Goal: Check status: Check status

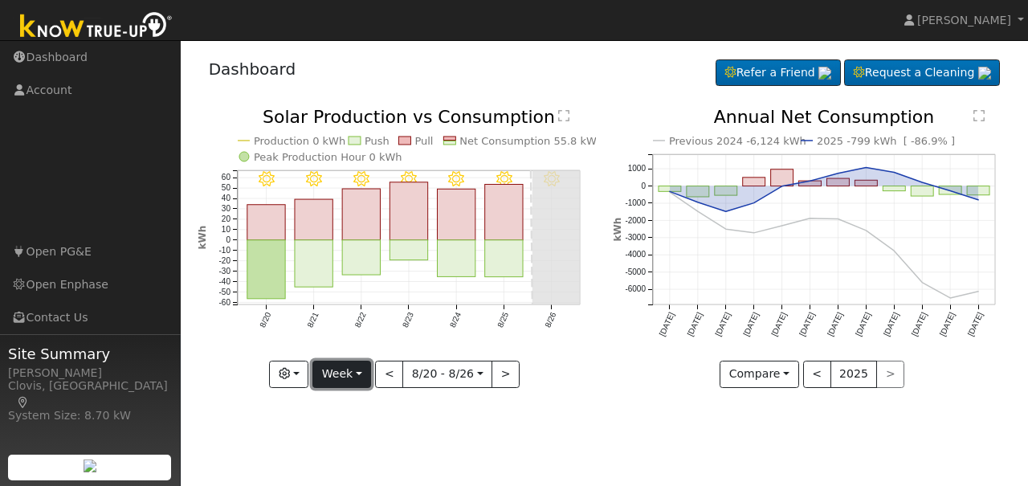
click at [364, 377] on button "Week" at bounding box center [341, 374] width 59 height 27
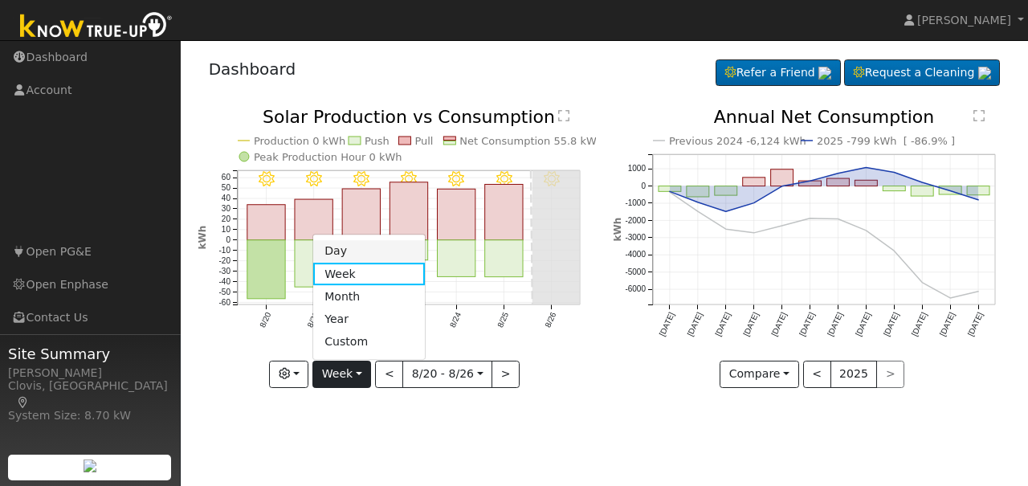
click at [348, 252] on link "Day" at bounding box center [369, 251] width 112 height 22
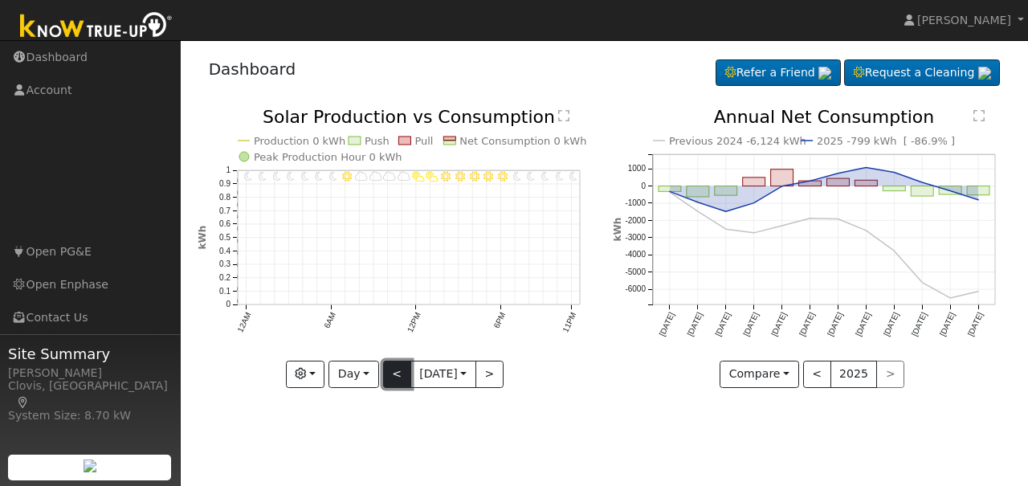
click at [386, 375] on button "<" at bounding box center [397, 374] width 28 height 27
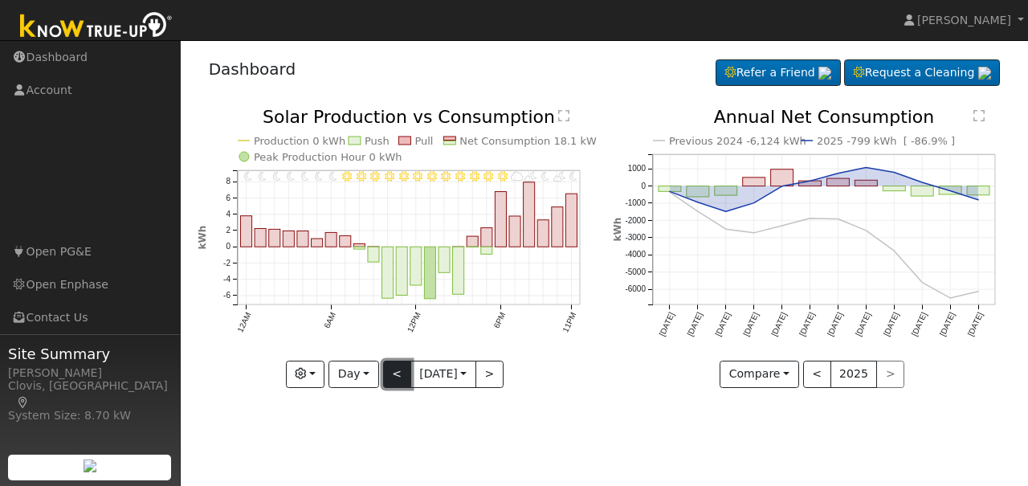
click at [386, 378] on button "<" at bounding box center [397, 374] width 28 height 27
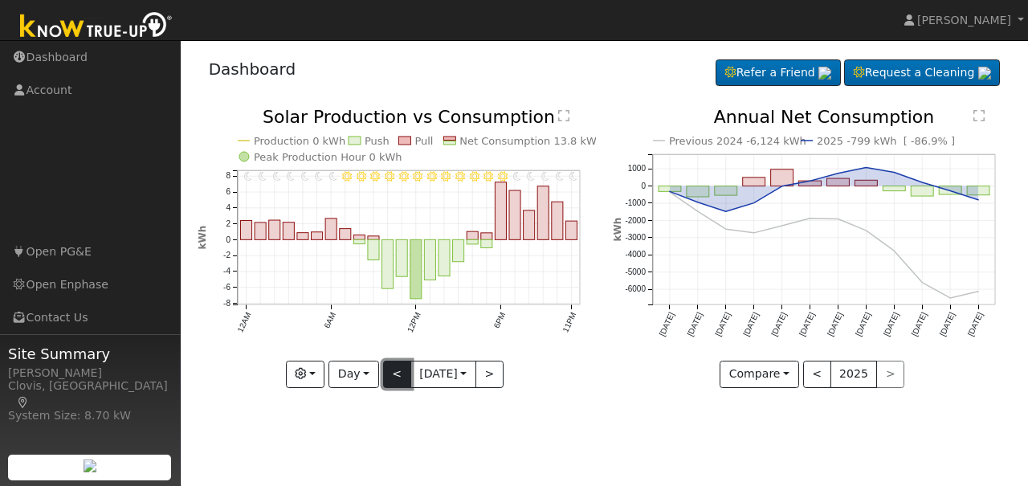
click at [386, 377] on button "<" at bounding box center [397, 374] width 28 height 27
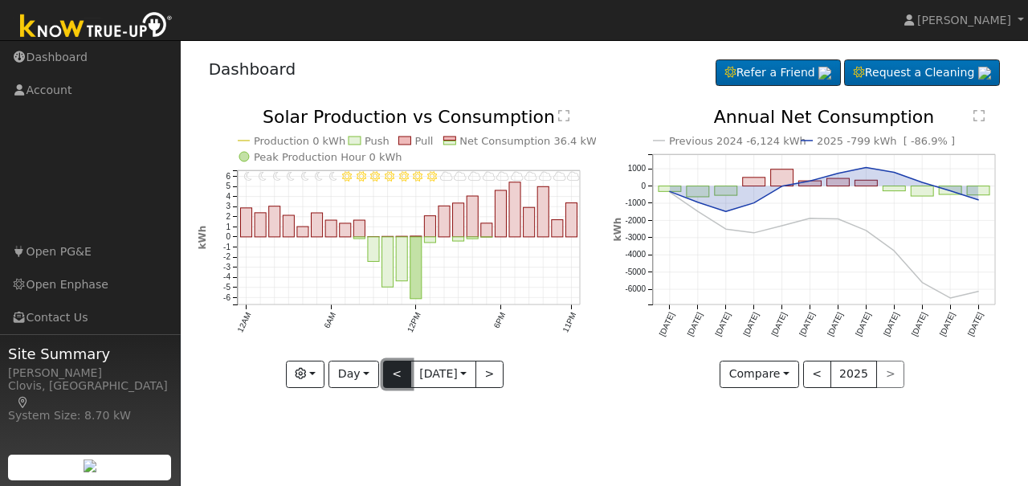
click at [390, 372] on button "<" at bounding box center [397, 374] width 28 height 27
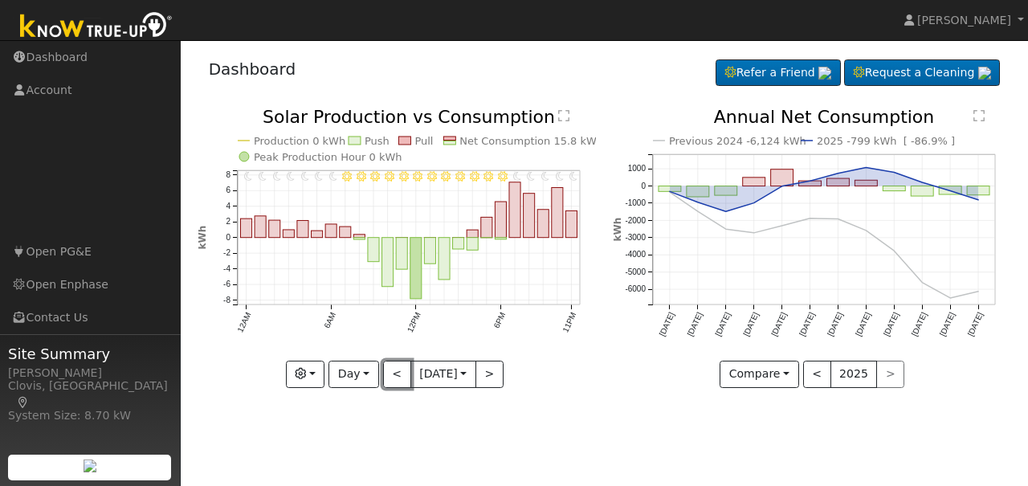
click at [391, 372] on button "<" at bounding box center [397, 374] width 28 height 27
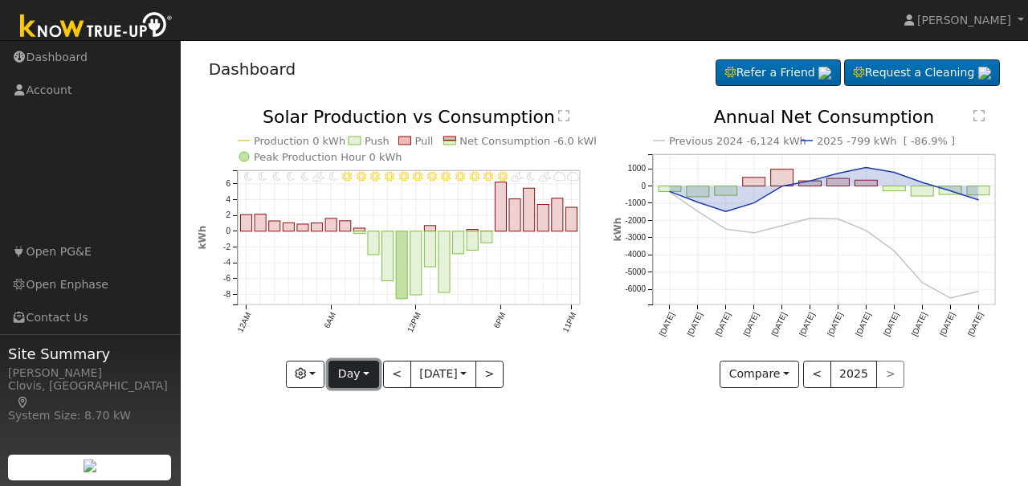
click at [356, 379] on button "Day" at bounding box center [354, 374] width 50 height 27
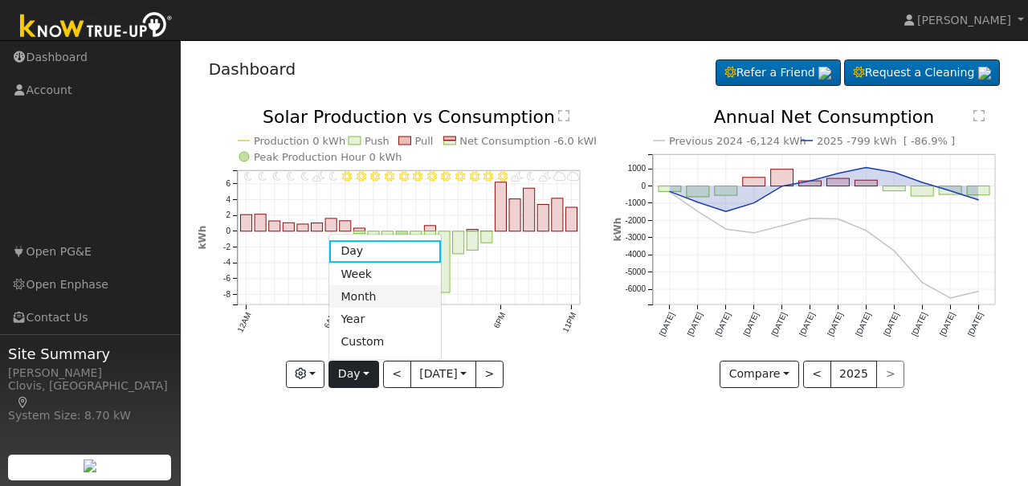
click at [350, 292] on link "Month" at bounding box center [385, 296] width 112 height 22
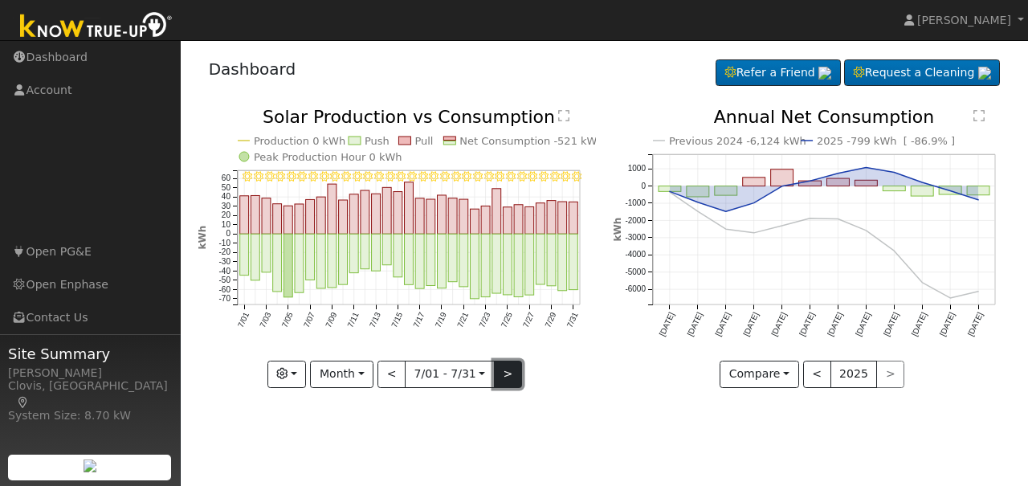
click at [501, 377] on button ">" at bounding box center [508, 374] width 28 height 27
type input "[DATE]"
